Goal: Task Accomplishment & Management: Use online tool/utility

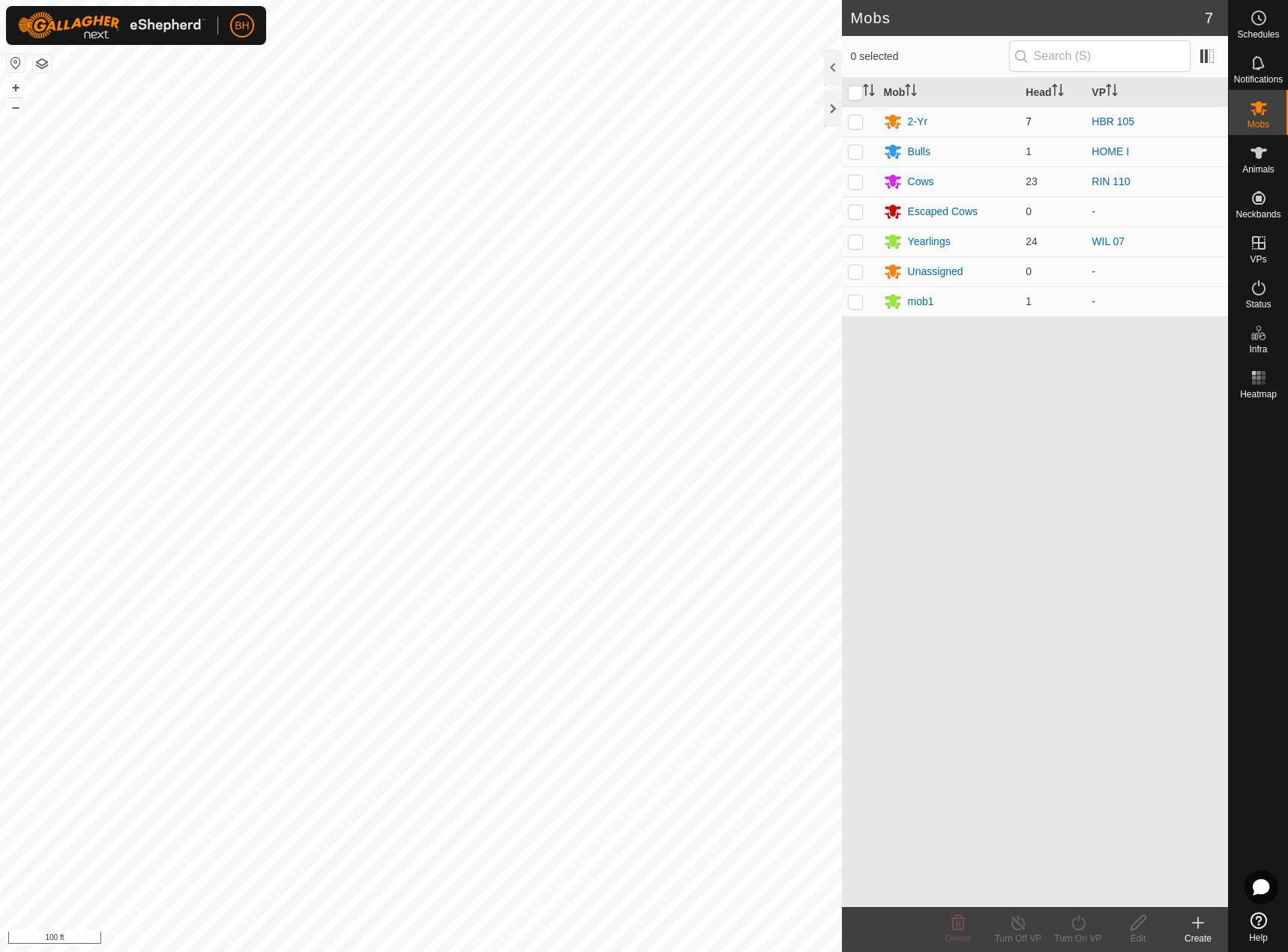
click at [856, 120] on p-checkbox at bounding box center [855, 122] width 15 height 12
checkbox input "true"
click at [1077, 930] on icon at bounding box center [1078, 923] width 19 height 18
click at [1086, 886] on link "Now" at bounding box center [1123, 889] width 148 height 30
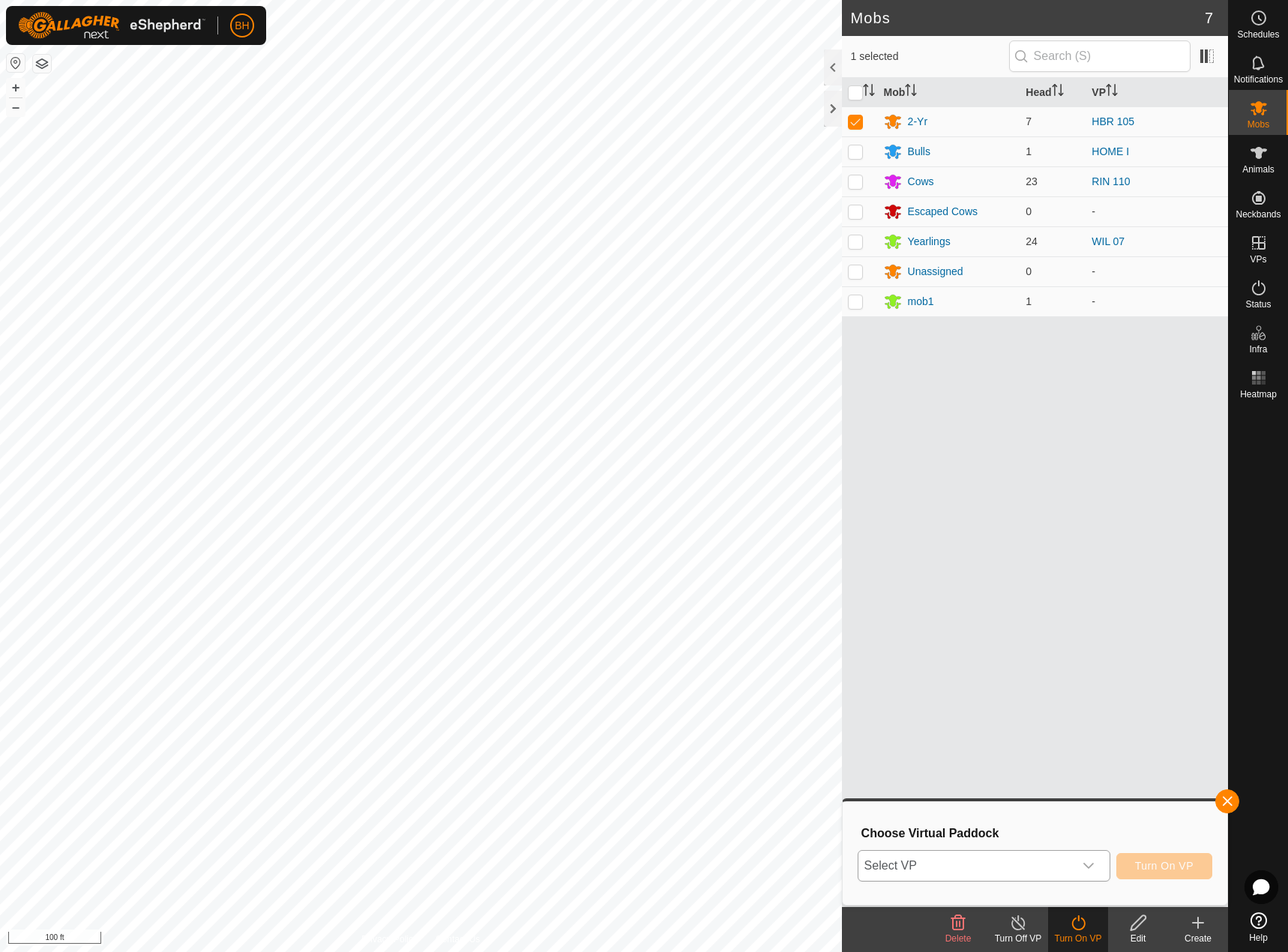
click at [1055, 867] on span "Select VP" at bounding box center [966, 866] width 215 height 30
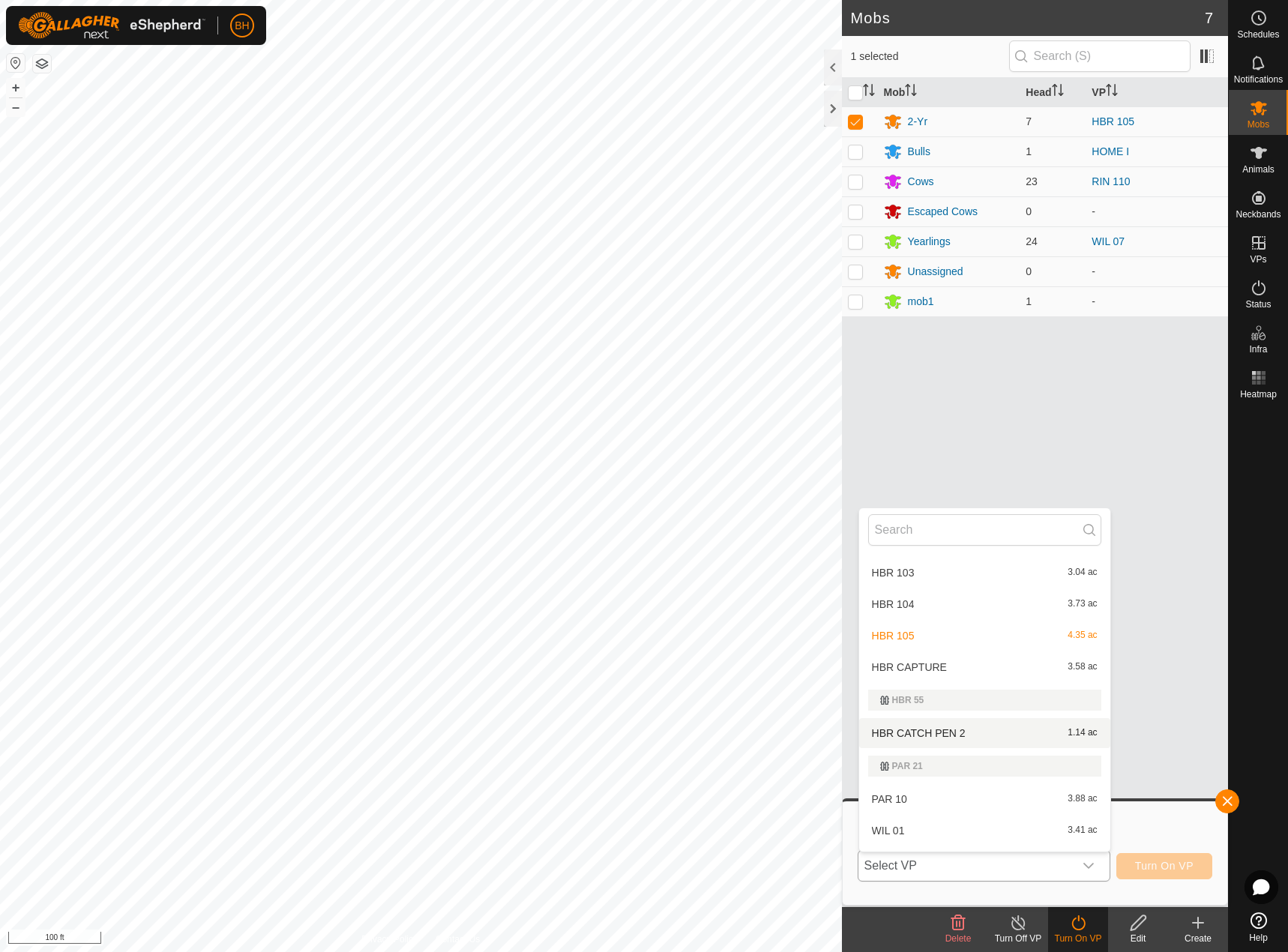
scroll to position [221, 0]
click at [947, 671] on li "HBR CAPTURE 3.58 ac" at bounding box center [985, 666] width 251 height 30
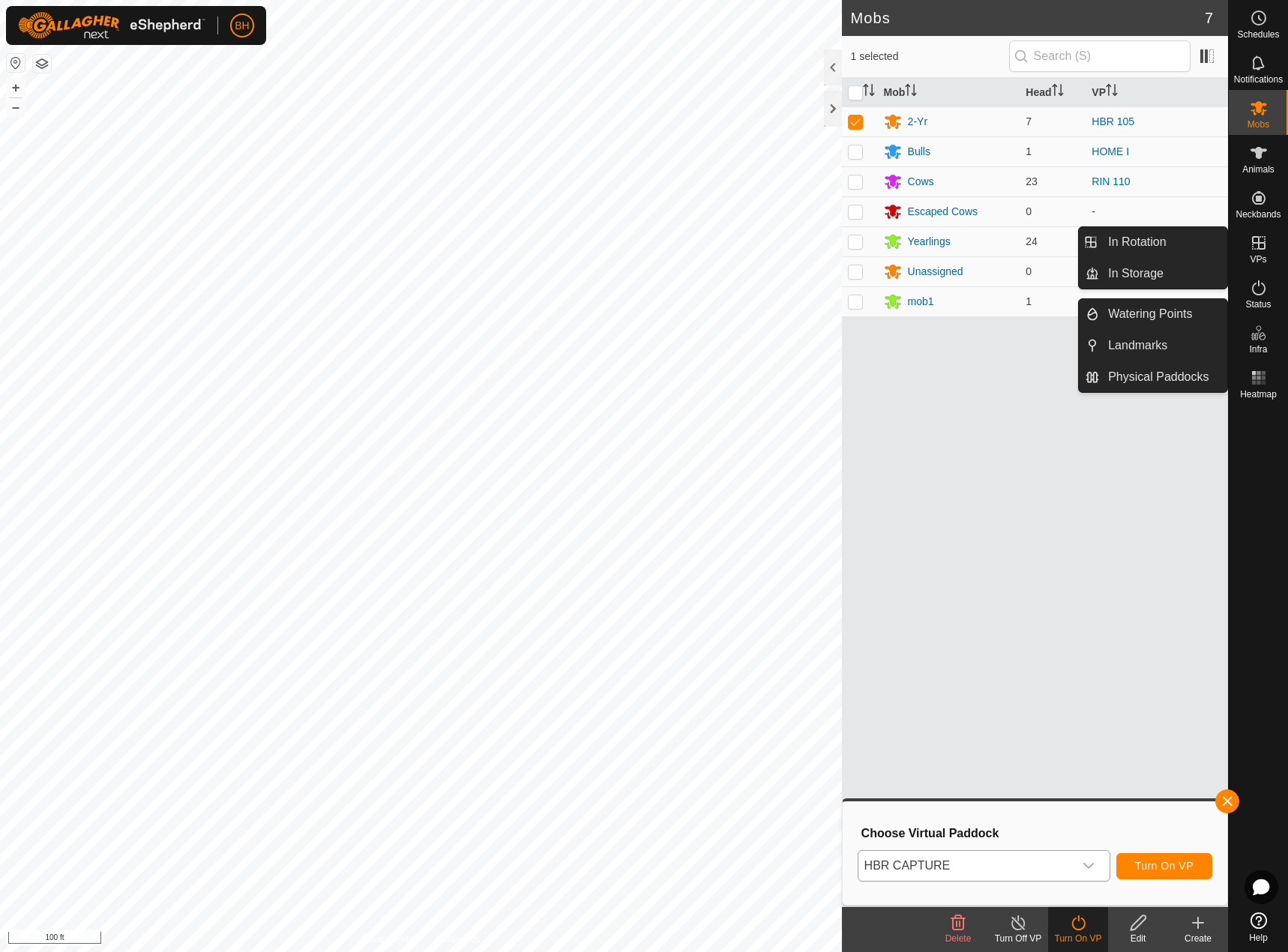
click at [1259, 261] on span "VPs" at bounding box center [1258, 259] width 16 height 9
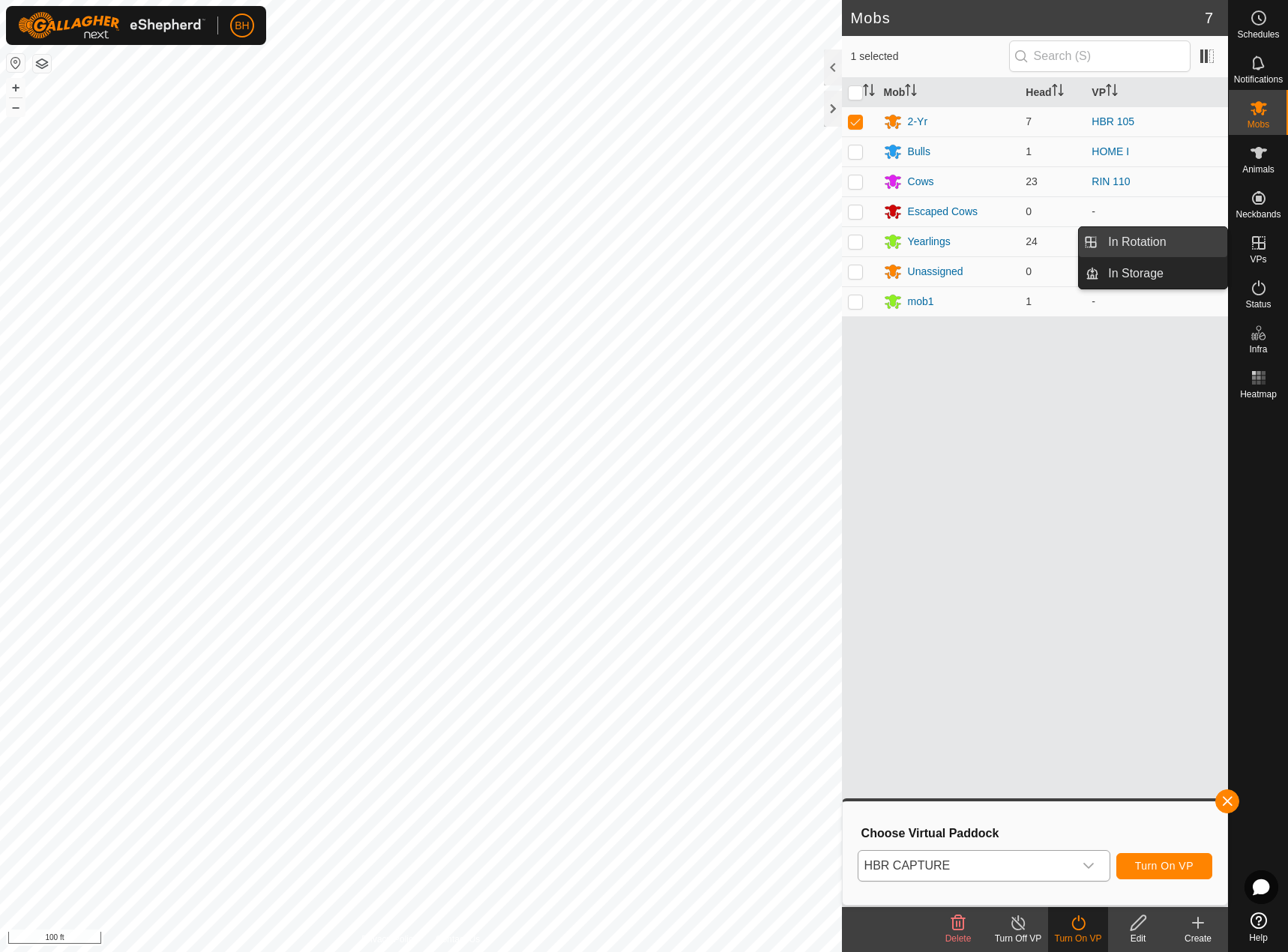
click at [1168, 237] on link "In Rotation" at bounding box center [1162, 241] width 128 height 30
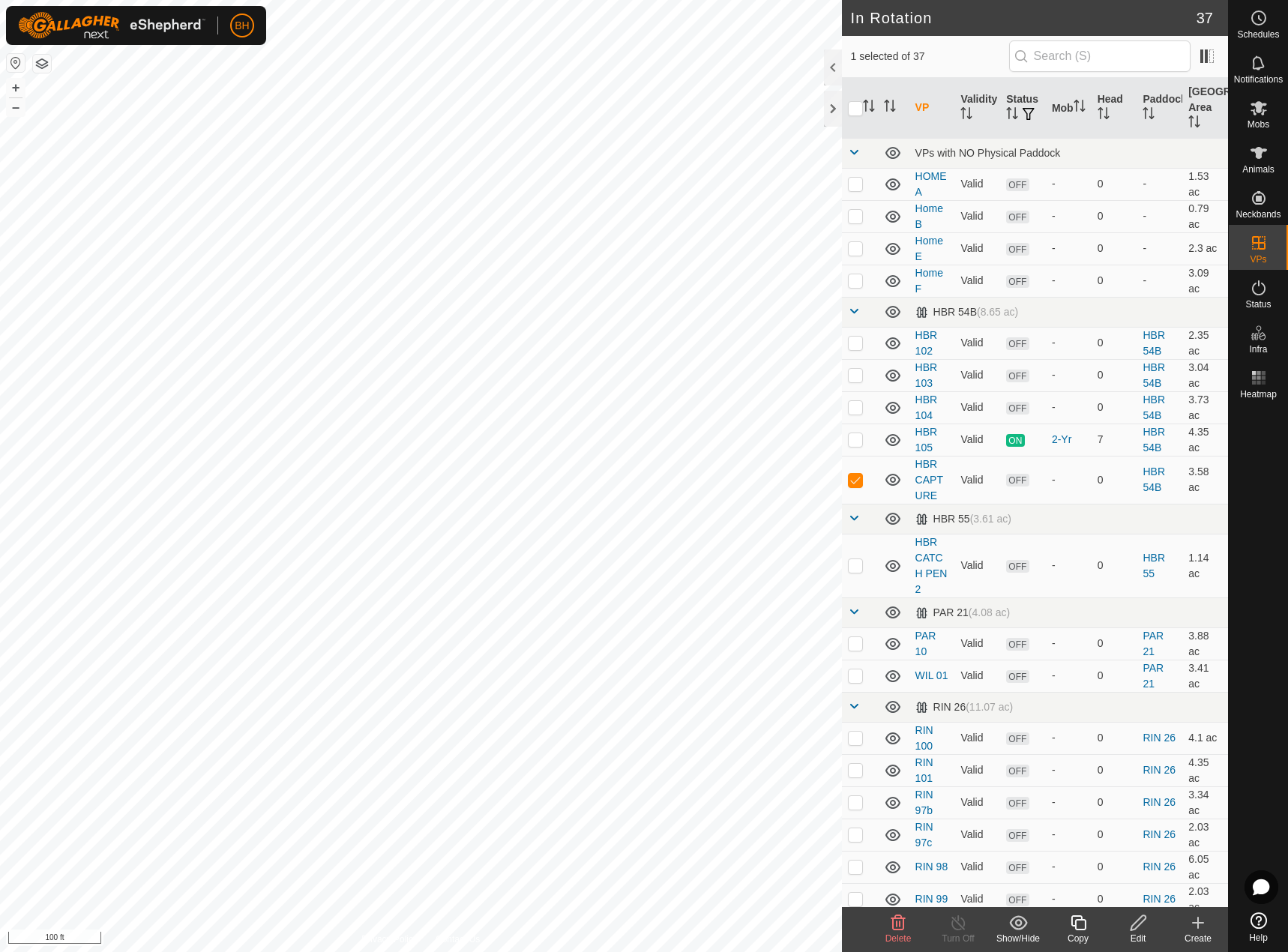
click at [1134, 925] on icon at bounding box center [1138, 923] width 19 height 18
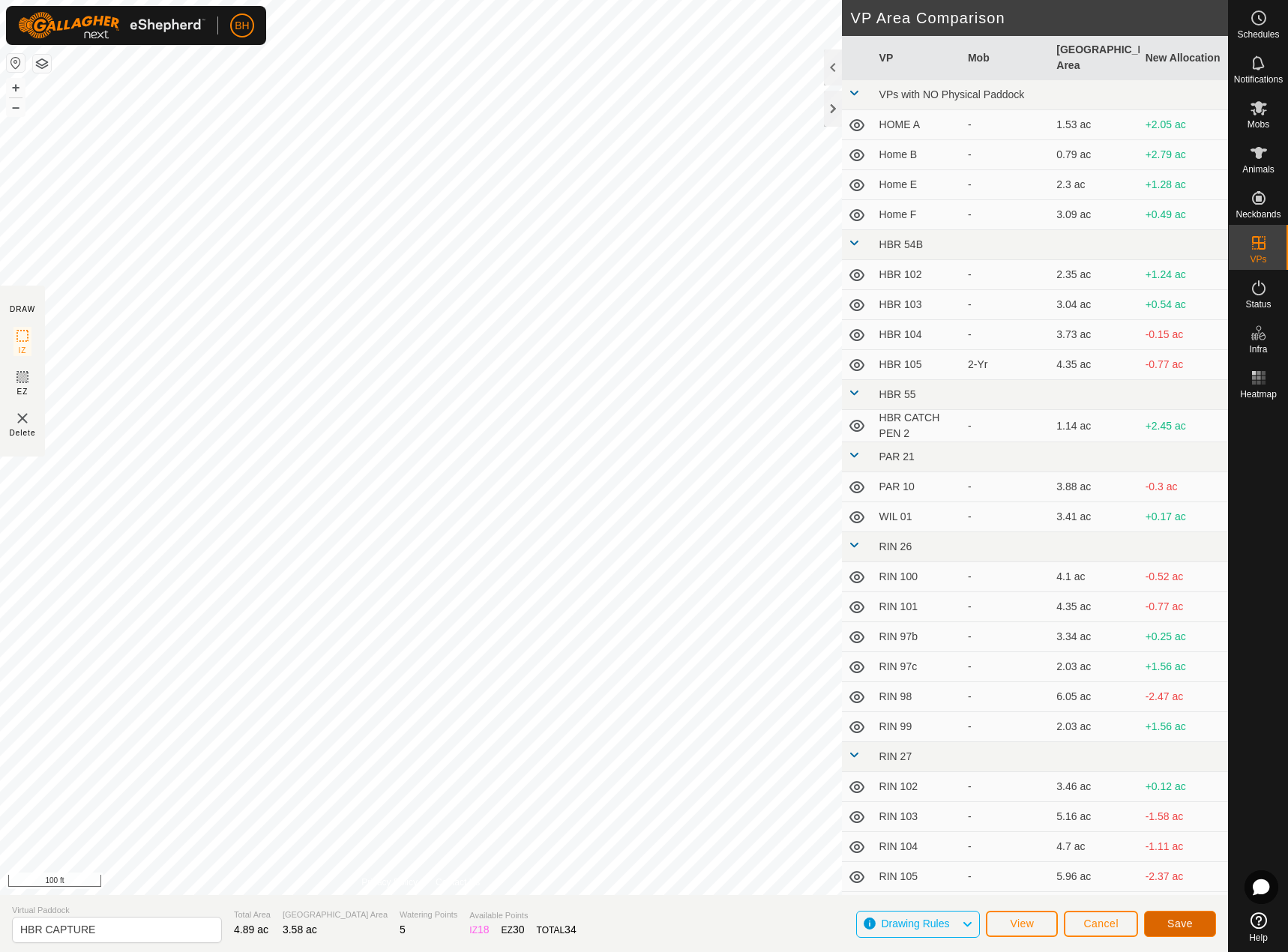
click at [1182, 920] on span "Save" at bounding box center [1180, 923] width 25 height 12
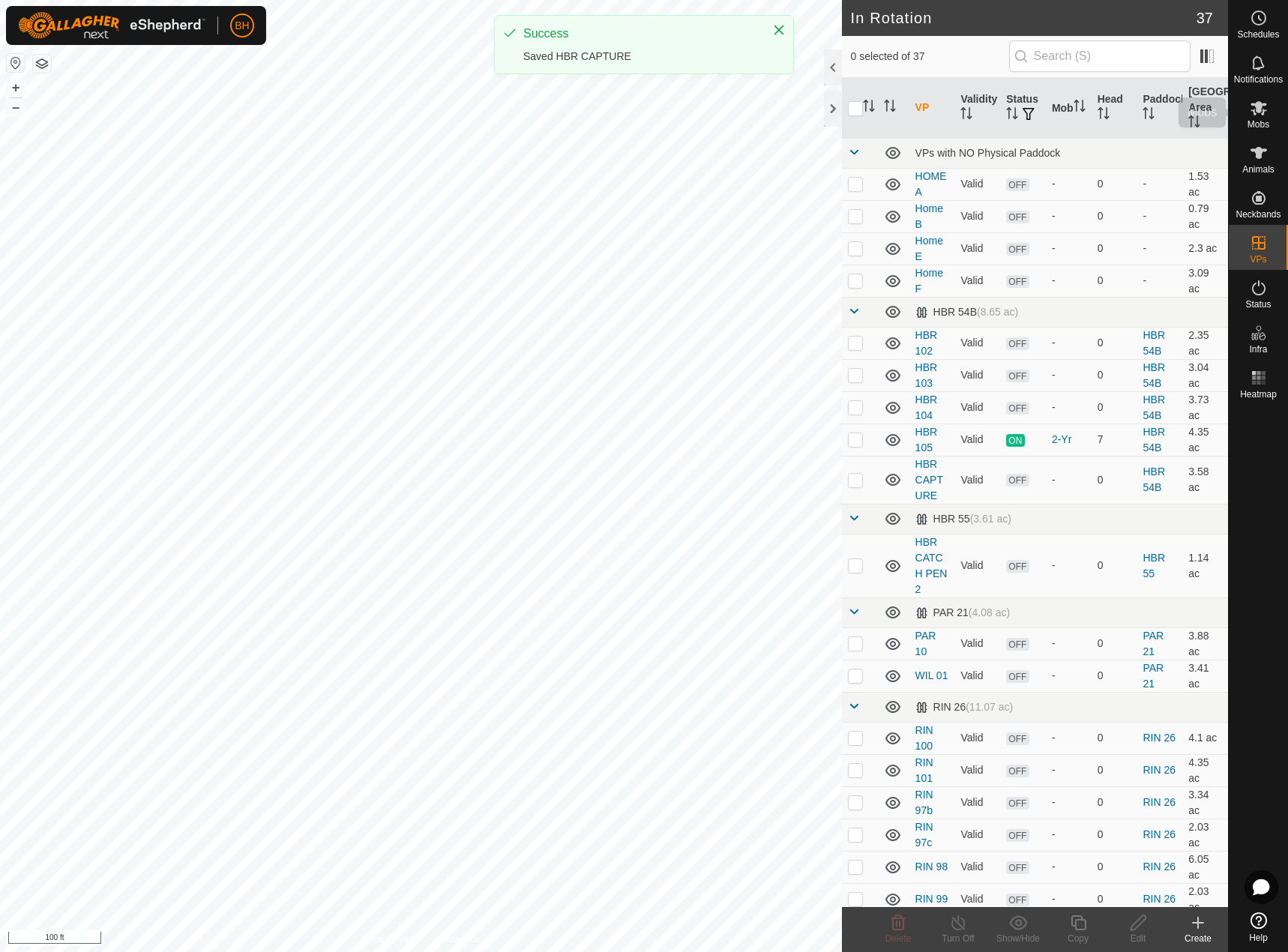
click at [1259, 122] on span "Mobs" at bounding box center [1258, 124] width 22 height 9
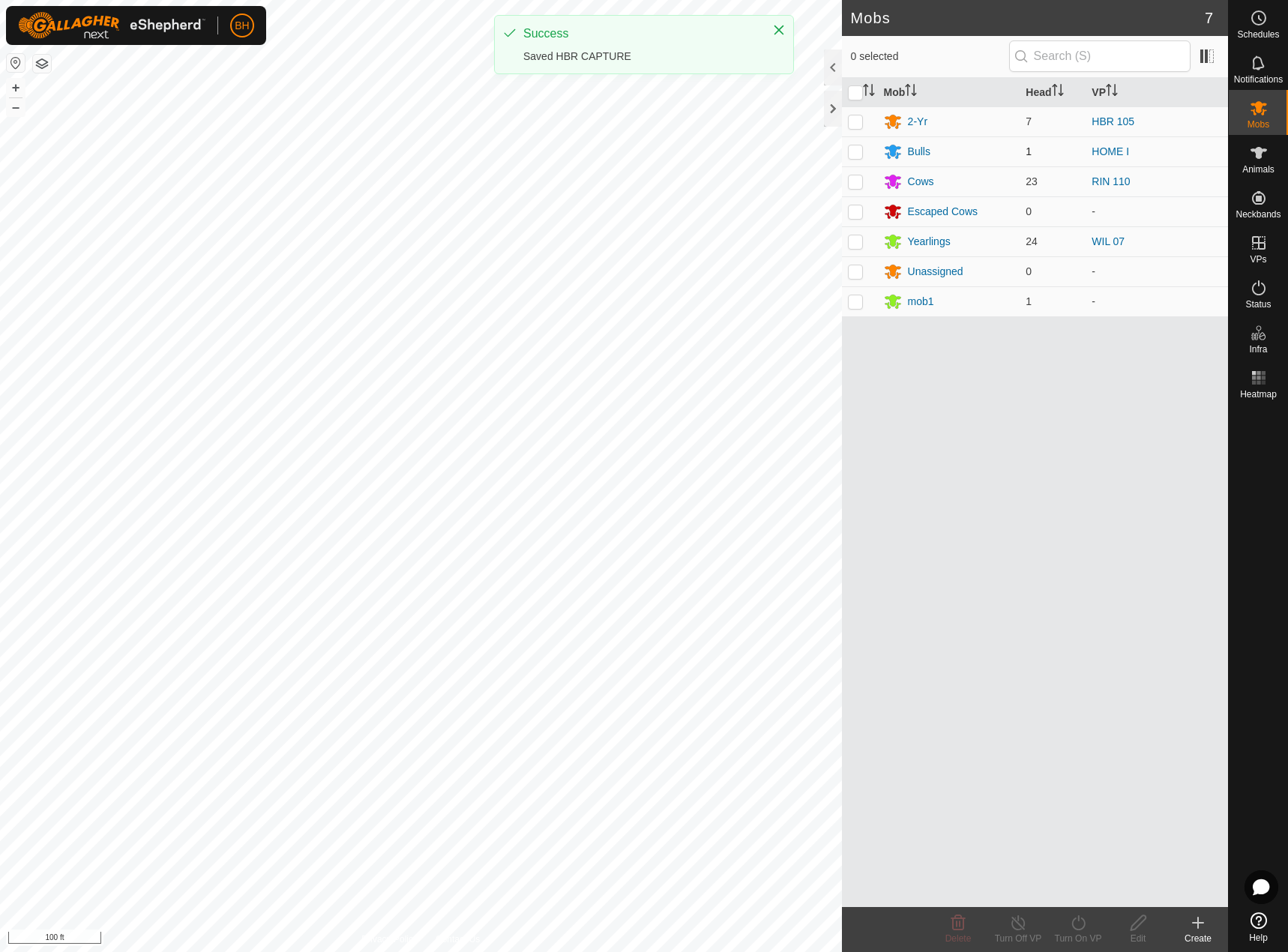
click at [854, 118] on p-checkbox at bounding box center [855, 122] width 15 height 12
checkbox input "true"
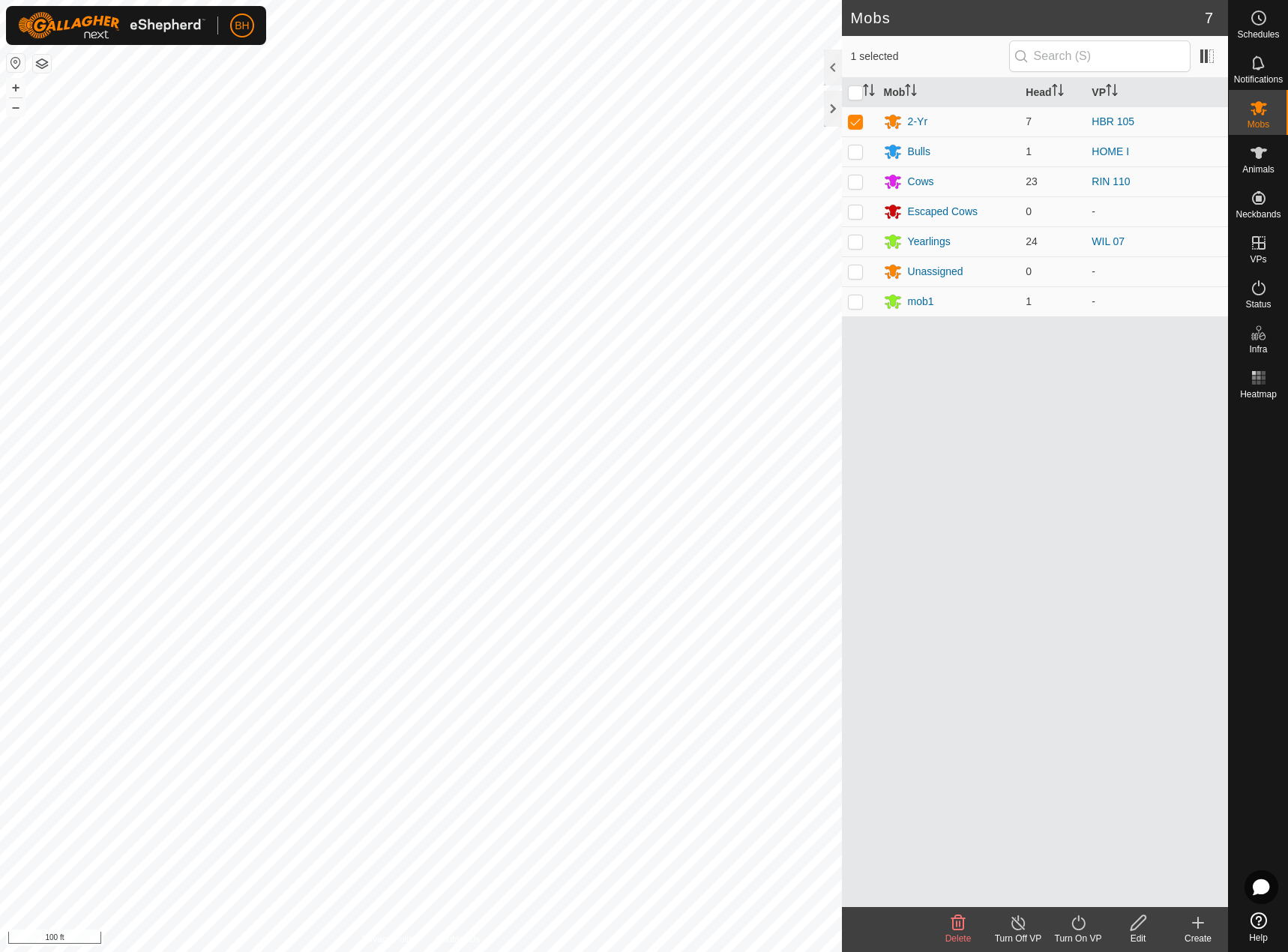
click at [1084, 937] on div "Turn On VP" at bounding box center [1078, 938] width 60 height 14
click at [1087, 887] on link "Now" at bounding box center [1123, 889] width 148 height 30
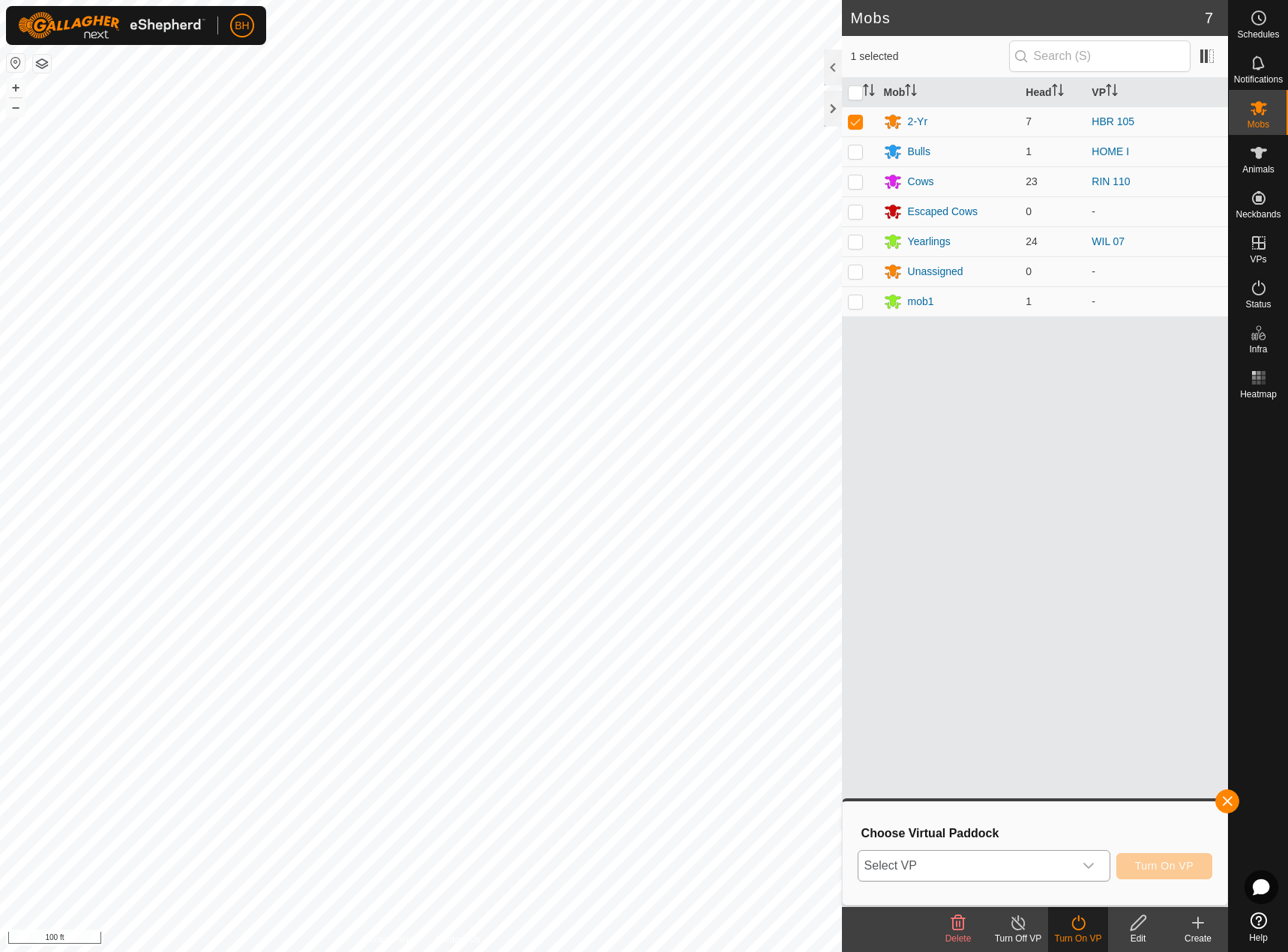
click at [1023, 866] on span "Select VP" at bounding box center [966, 866] width 215 height 30
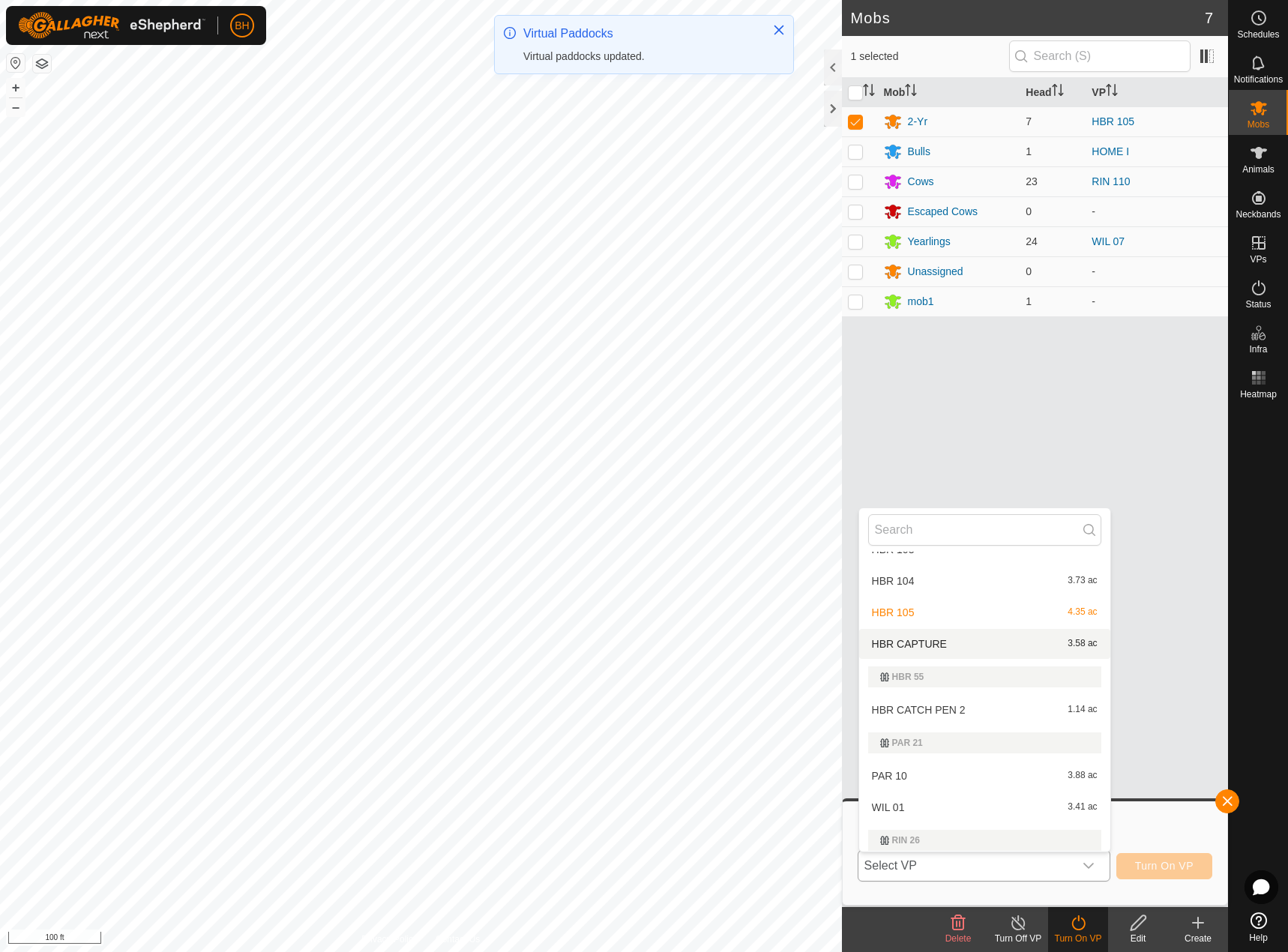
scroll to position [245, 0]
click at [923, 641] on li "HBR CAPTURE 3.58 ac" at bounding box center [985, 643] width 251 height 30
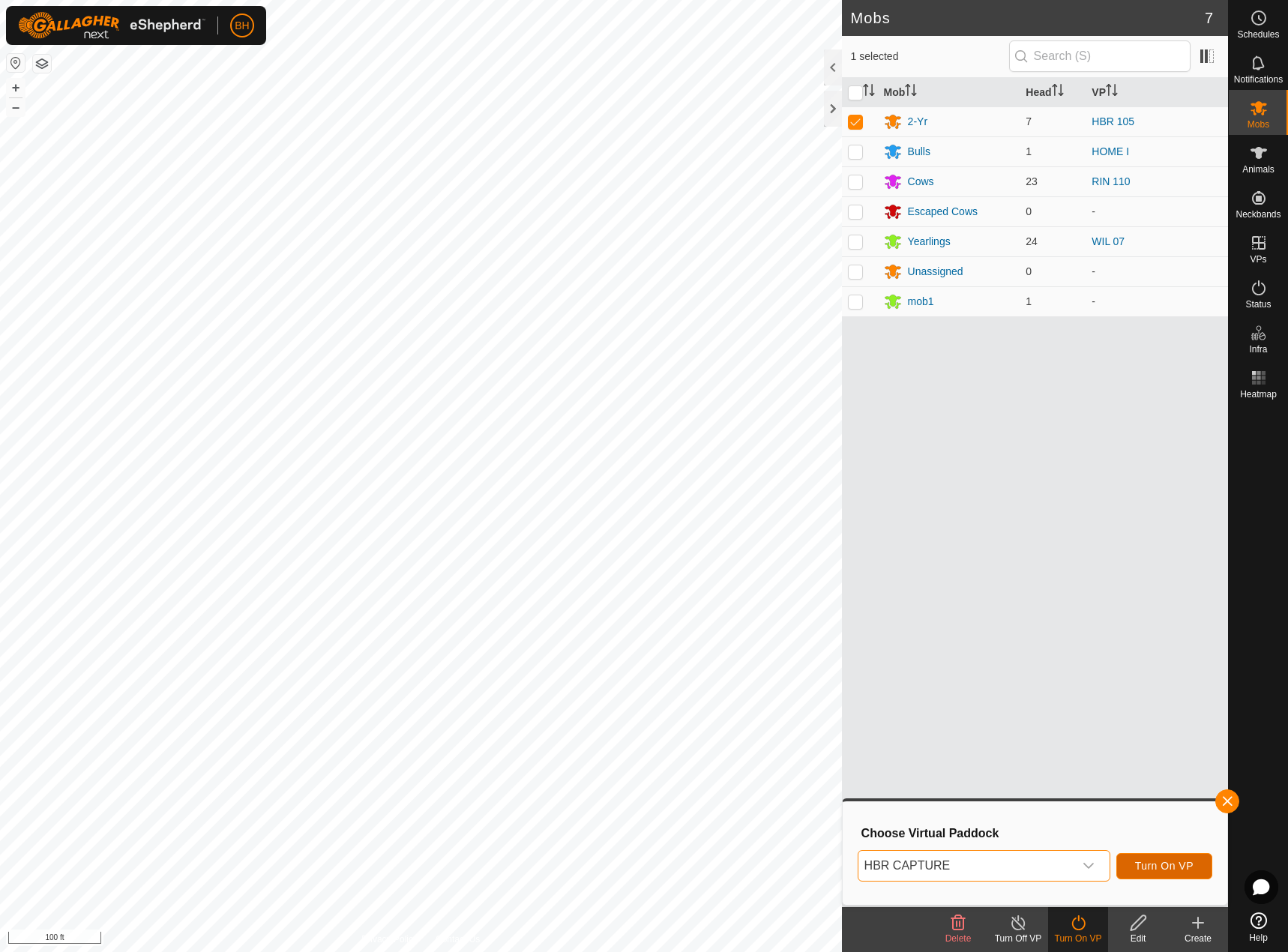
click at [1170, 868] on span "Turn On VP" at bounding box center [1164, 866] width 59 height 12
